Goal: Task Accomplishment & Management: Manage account settings

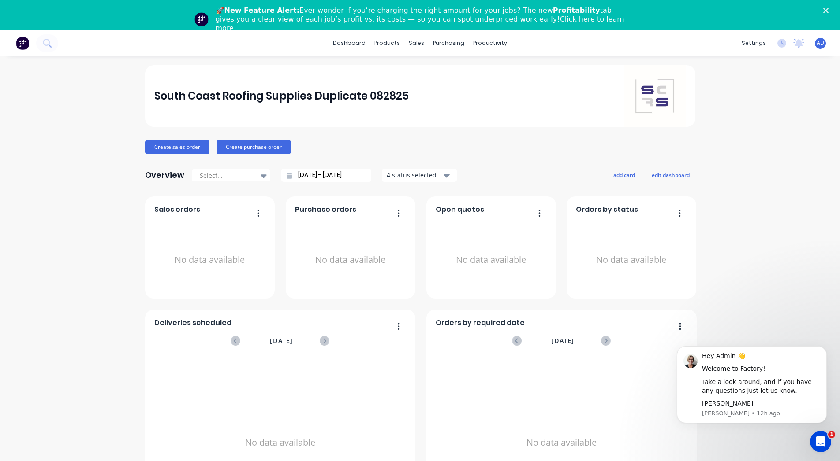
click at [816, 43] on span "AU" at bounding box center [819, 43] width 7 height 8
click at [439, 87] on div "Customers" at bounding box center [444, 90] width 32 height 8
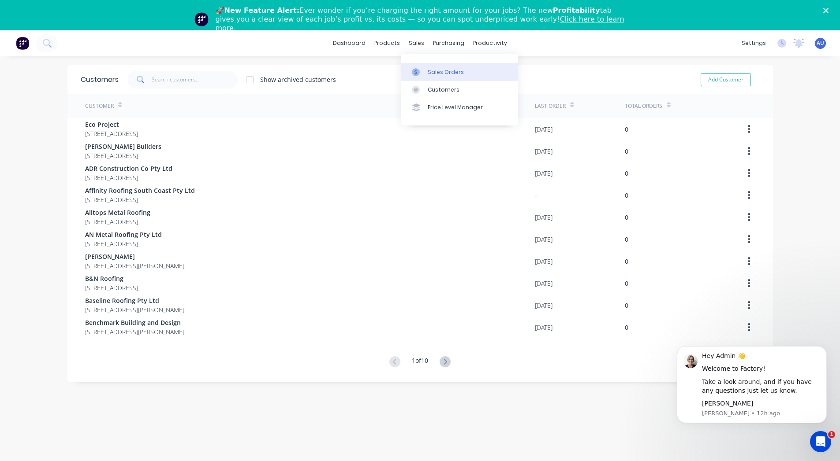
click at [431, 67] on link "Sales Orders" at bounding box center [459, 72] width 117 height 18
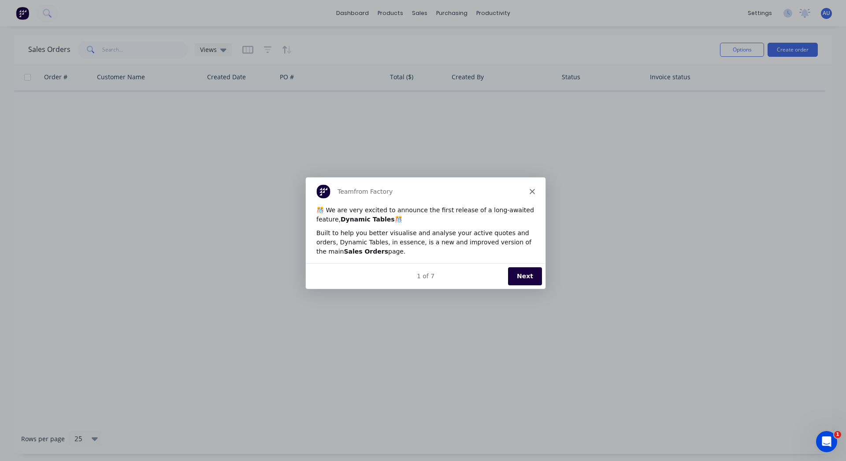
click at [532, 191] on polygon "Close" at bounding box center [531, 191] width 5 height 5
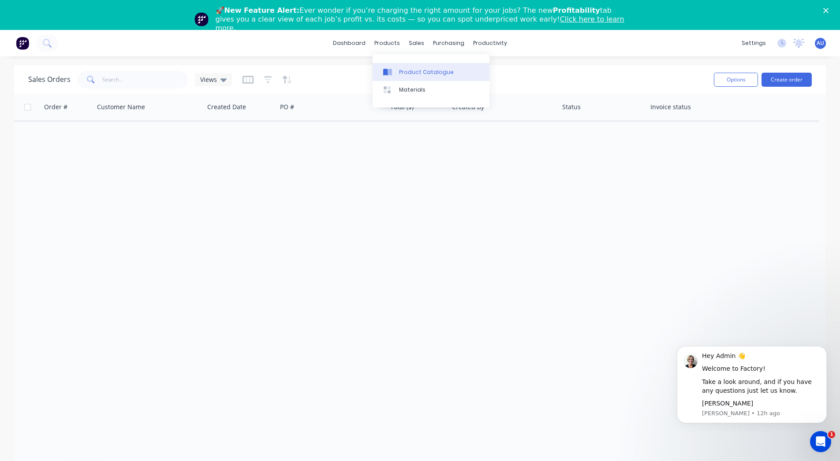
click at [402, 71] on div "Product Catalogue" at bounding box center [426, 72] width 55 height 8
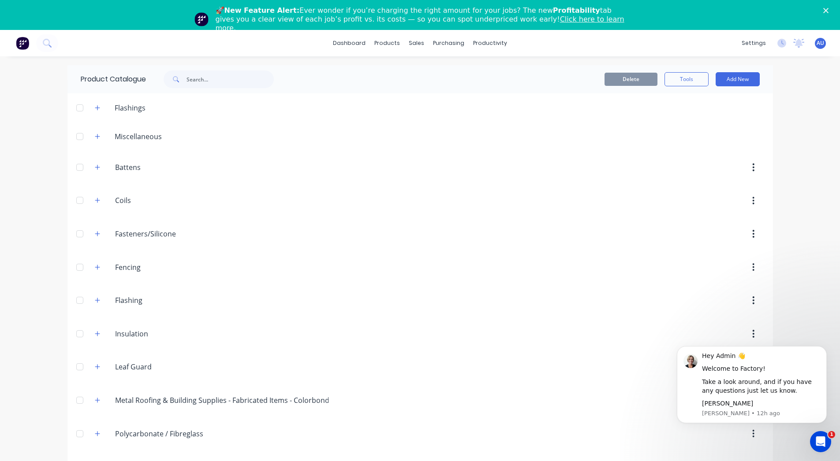
click at [816, 44] on span "AU" at bounding box center [819, 43] width 7 height 8
click at [766, 142] on button "Sign out" at bounding box center [765, 141] width 117 height 18
